Goal: Communication & Community: Connect with others

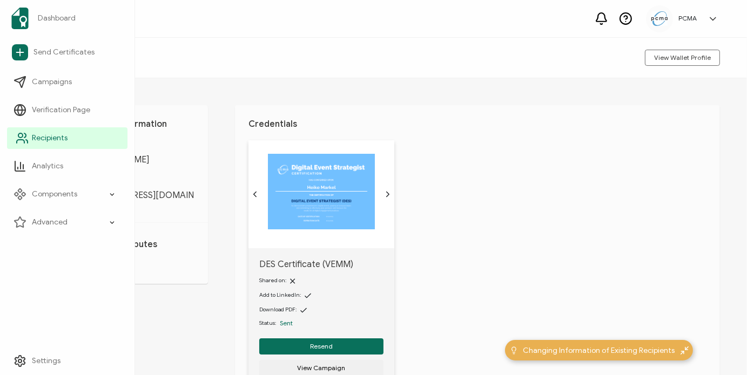
click at [26, 140] on icon at bounding box center [27, 141] width 2 height 3
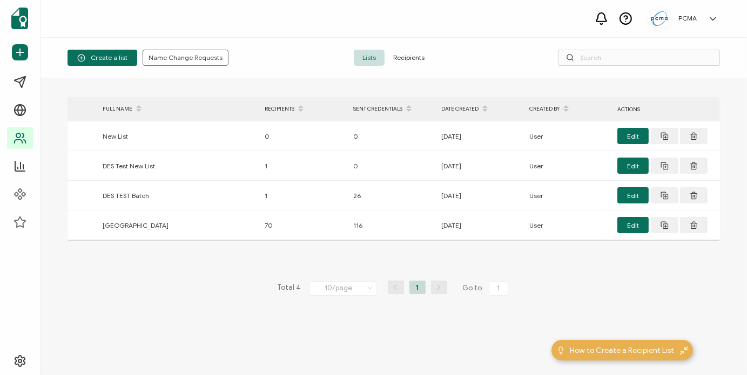
click at [404, 55] on span "Recipients" at bounding box center [408, 58] width 49 height 16
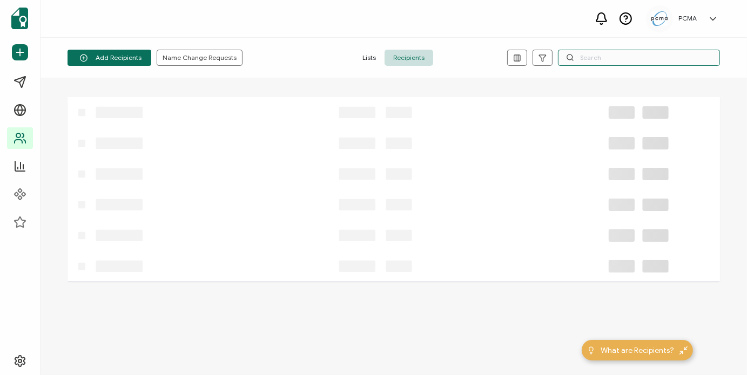
click at [622, 54] on input "text" at bounding box center [639, 58] width 162 height 16
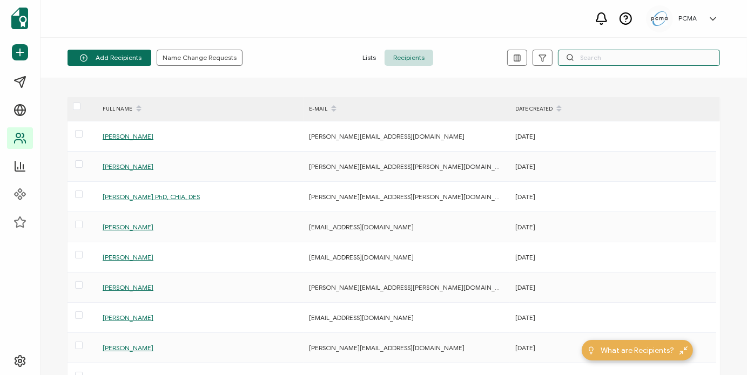
paste input "these 10 clock hours must come from activities outside your own work experience…"
type input "these 10 clock hours must come from activities outside your own work experience…"
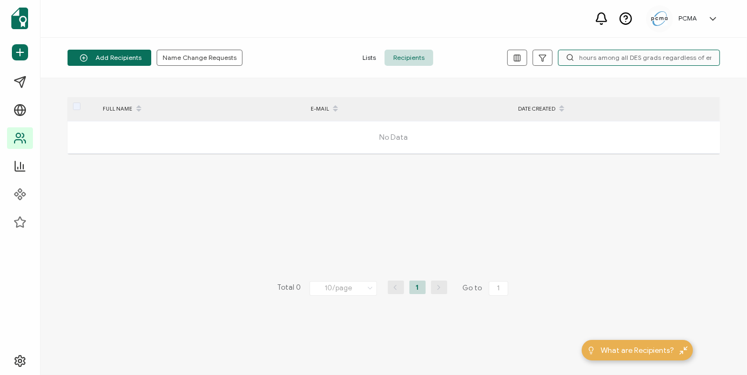
click at [615, 62] on input "these 10 clock hours must come from activities outside your own work experience…" at bounding box center [639, 58] width 162 height 16
click at [616, 61] on input "these 10 clock hours must come from activities outside your own work experience…" at bounding box center [639, 58] width 162 height 16
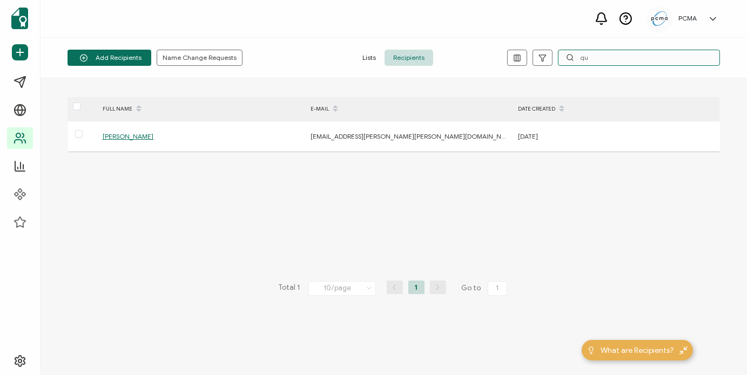
type input "q"
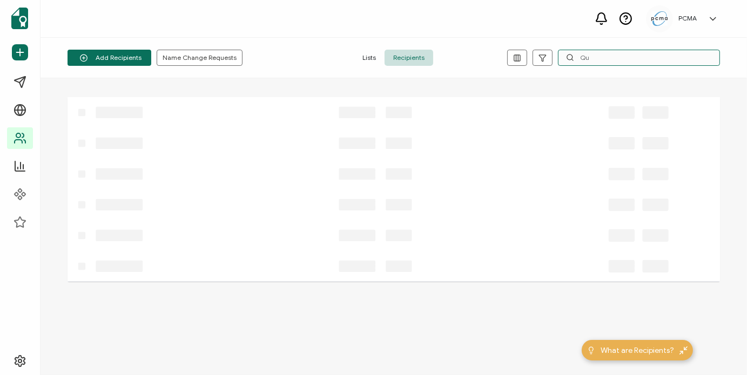
type input "Q"
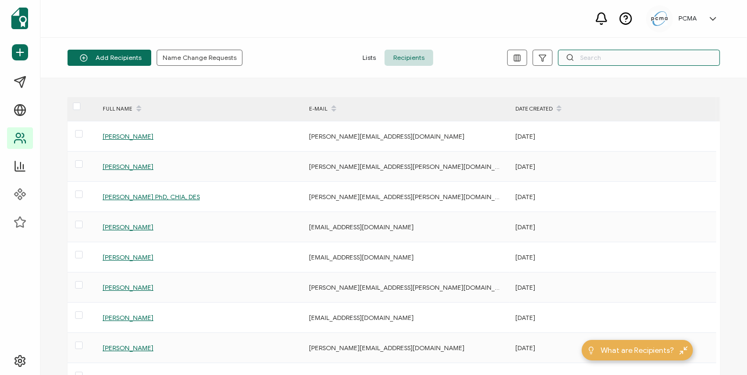
click at [624, 58] on input "text" at bounding box center [639, 58] width 162 height 16
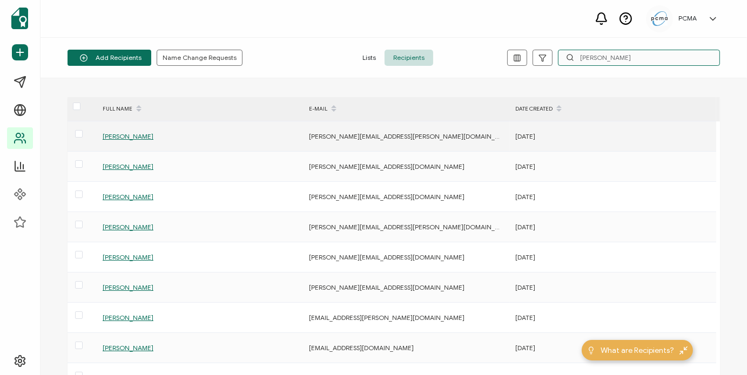
type input "[PERSON_NAME]"
click at [141, 134] on span "[PERSON_NAME]" at bounding box center [128, 136] width 51 height 8
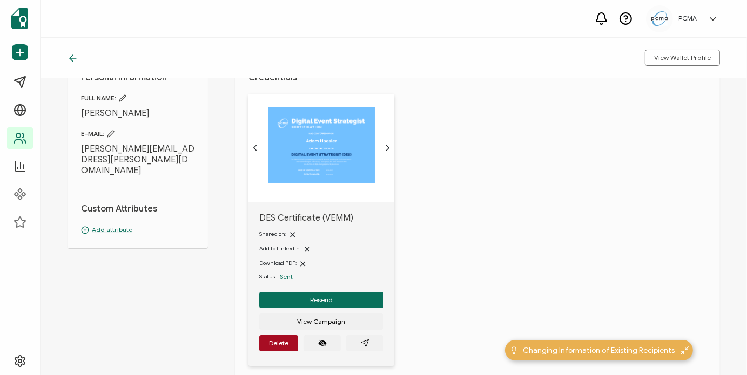
scroll to position [54, 0]
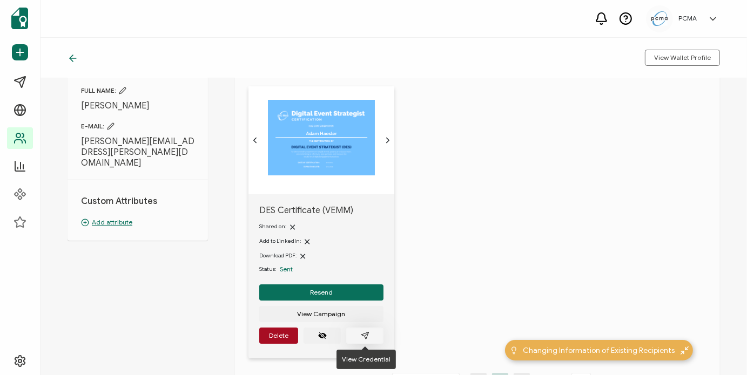
click at [367, 332] on icon "paper plane outline" at bounding box center [364, 335] width 7 height 7
